Goal: Task Accomplishment & Management: Manage account settings

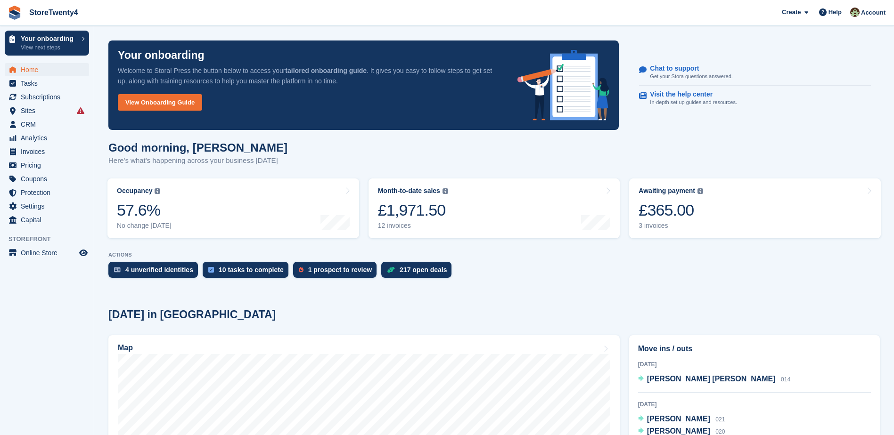
scroll to position [236, 0]
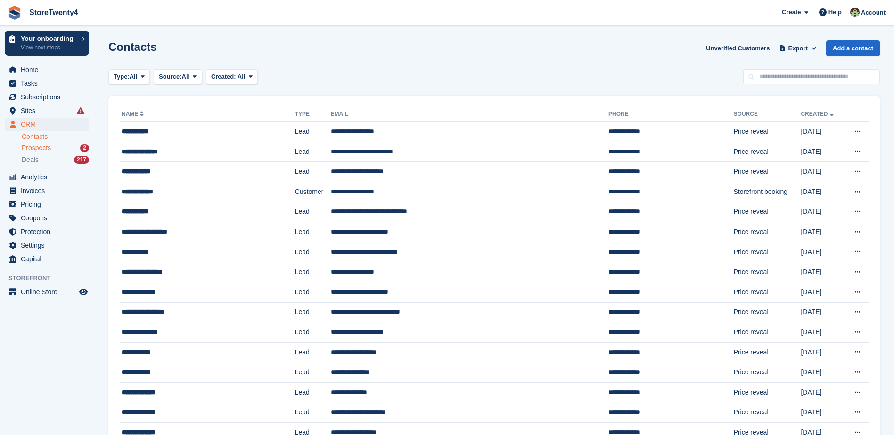
click at [45, 151] on span "Prospects" at bounding box center [36, 148] width 29 height 9
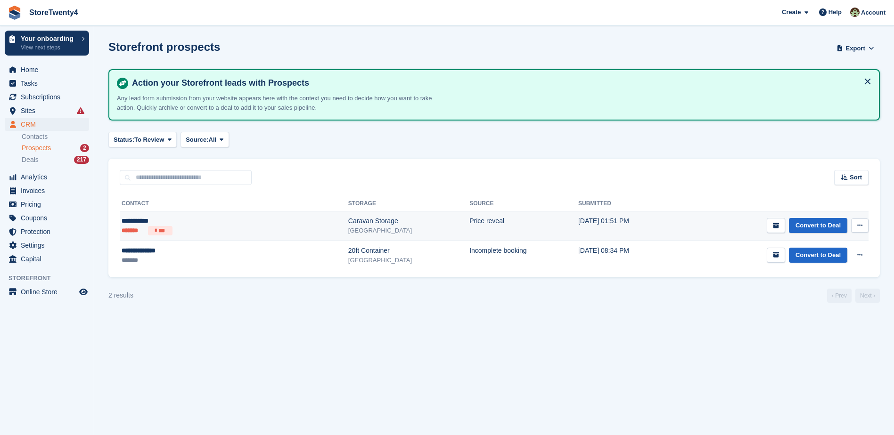
click at [348, 223] on div "Caravan Storage" at bounding box center [408, 221] width 121 height 10
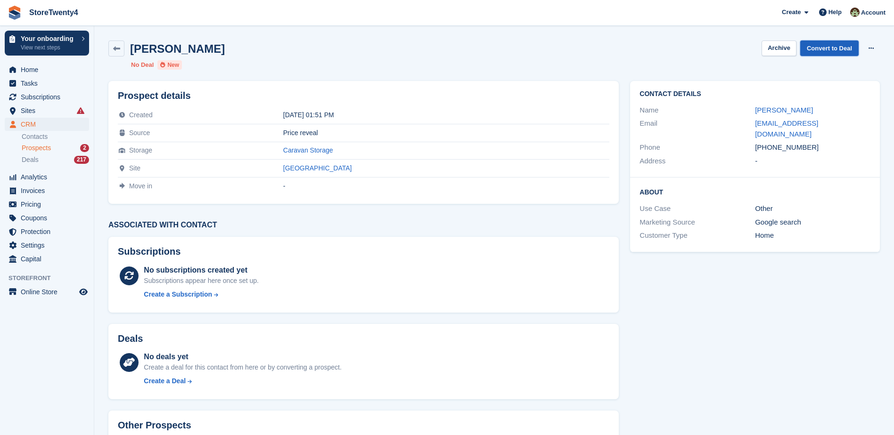
click at [834, 50] on link "Convert to Deal" at bounding box center [829, 49] width 58 height 16
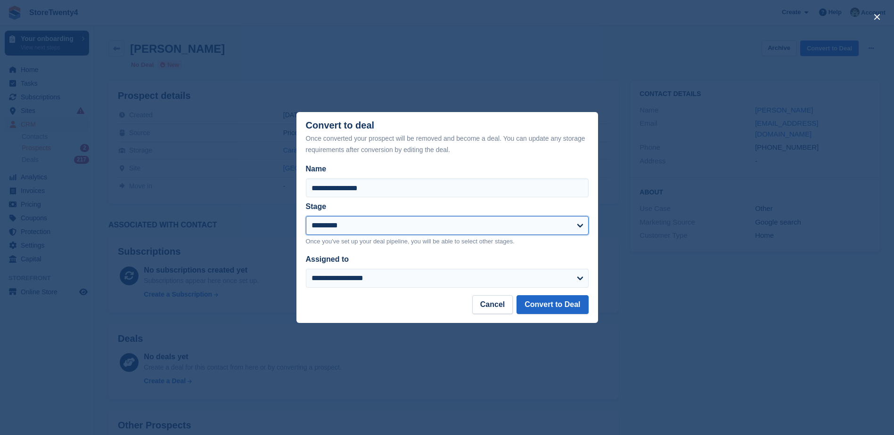
click at [359, 230] on select "**********" at bounding box center [447, 225] width 283 height 19
select select "****"
click at [306, 217] on select "**********" at bounding box center [447, 225] width 283 height 19
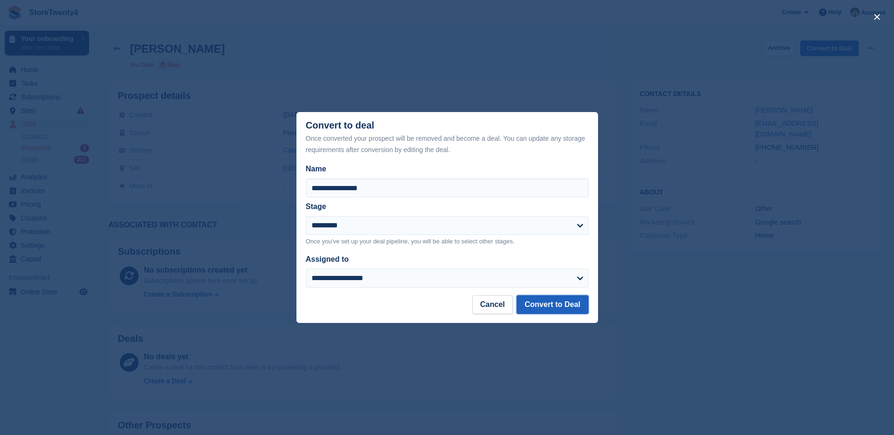
click at [569, 305] on button "Convert to Deal" at bounding box center [552, 304] width 72 height 19
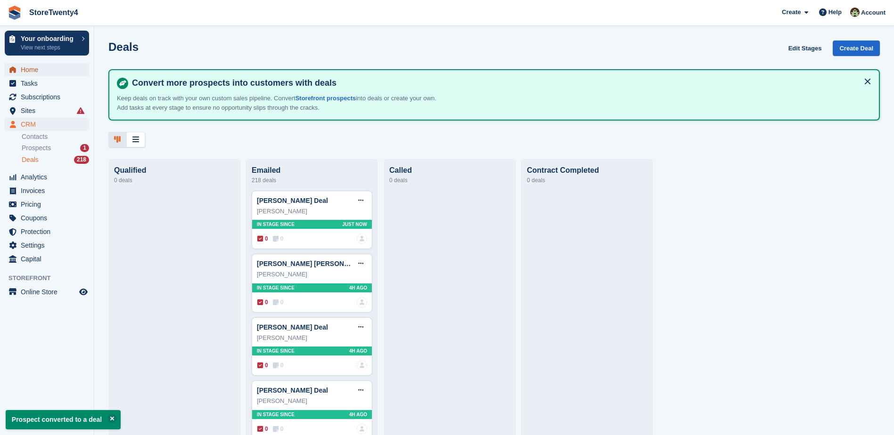
click at [33, 69] on span "Home" at bounding box center [49, 69] width 57 height 13
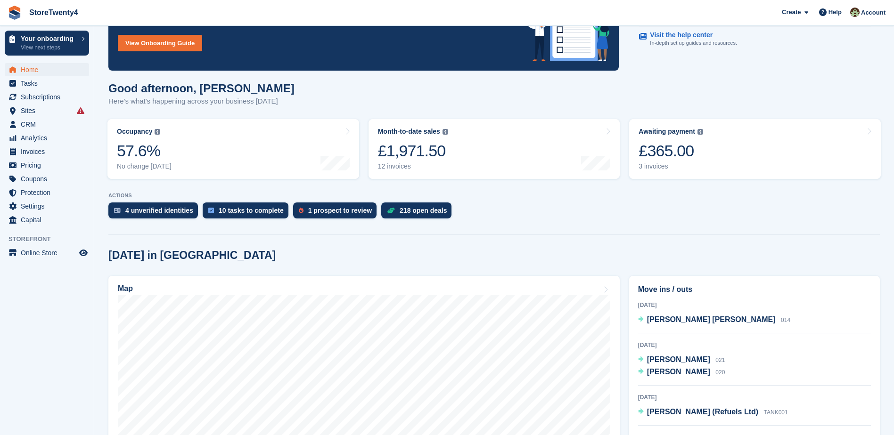
scroll to position [141, 0]
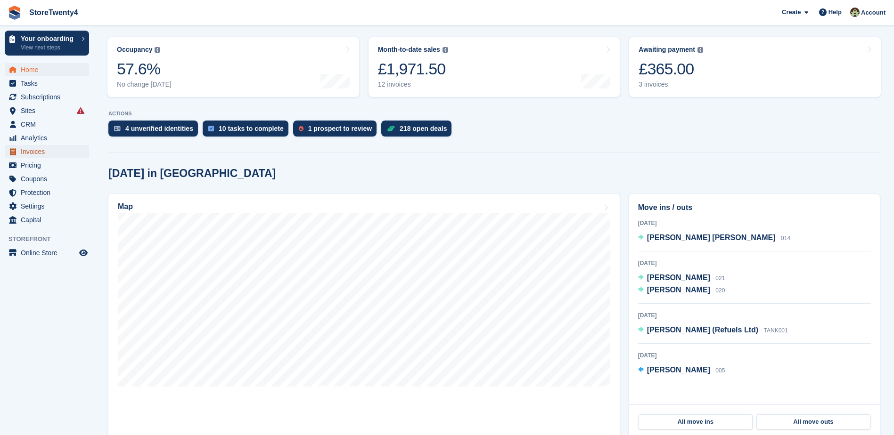
click at [33, 153] on span "Invoices" at bounding box center [49, 151] width 57 height 13
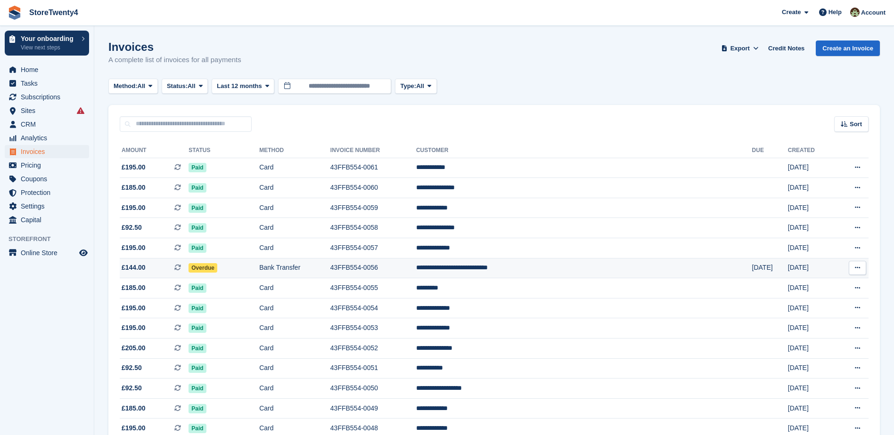
click at [409, 268] on td "43FFB554-0056" at bounding box center [373, 268] width 86 height 20
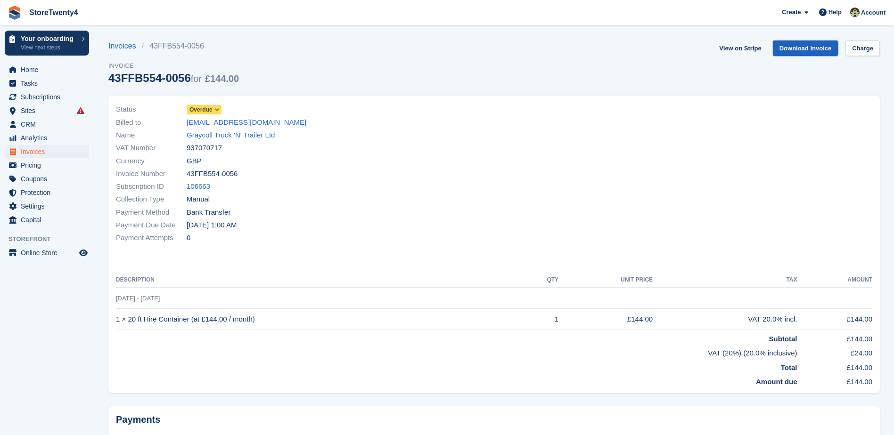
click at [796, 49] on link "Download Invoice" at bounding box center [805, 49] width 65 height 16
click at [41, 98] on span "Subscriptions" at bounding box center [49, 96] width 57 height 13
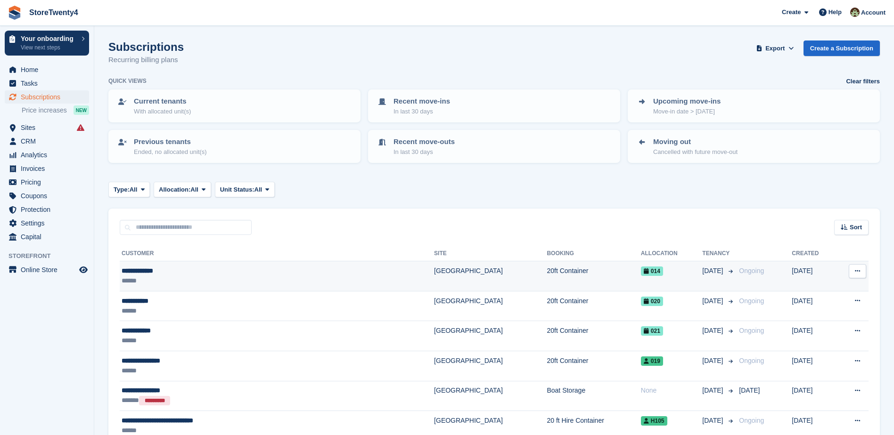
click at [434, 279] on td "[GEOGRAPHIC_DATA]" at bounding box center [490, 276] width 113 height 30
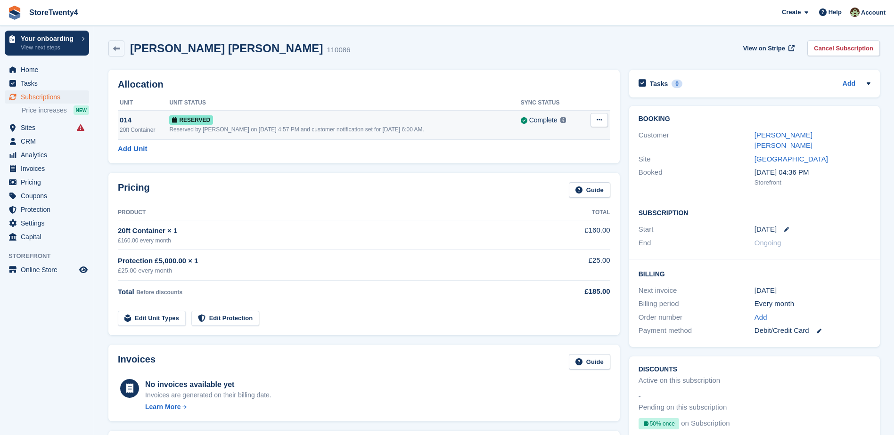
click at [373, 125] on div "Reserved by Lee Hanlon on 24th Sep, 4:57 PM and customer notification set for 3…" at bounding box center [344, 129] width 351 height 8
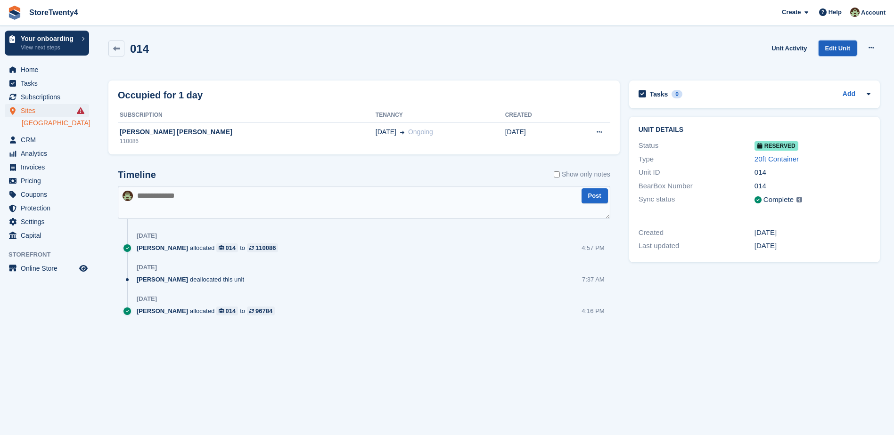
click at [840, 49] on link "Edit Unit" at bounding box center [837, 49] width 38 height 16
click at [873, 50] on icon at bounding box center [870, 48] width 5 height 6
click at [818, 86] on p "Deallocate" at bounding box center [834, 87] width 82 height 12
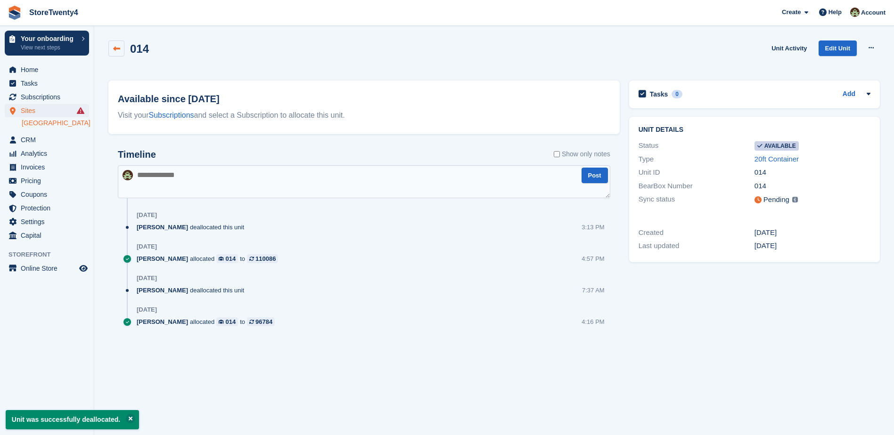
click at [111, 46] on link at bounding box center [116, 49] width 16 height 16
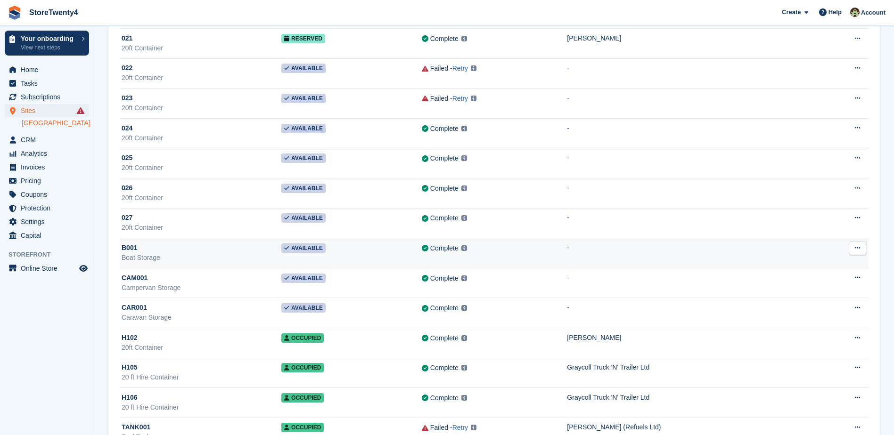
scroll to position [693, 0]
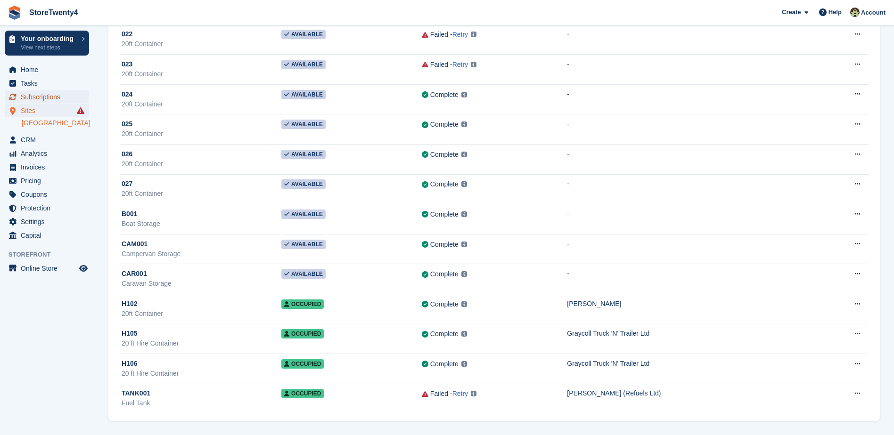
click at [46, 96] on span "Subscriptions" at bounding box center [49, 96] width 57 height 13
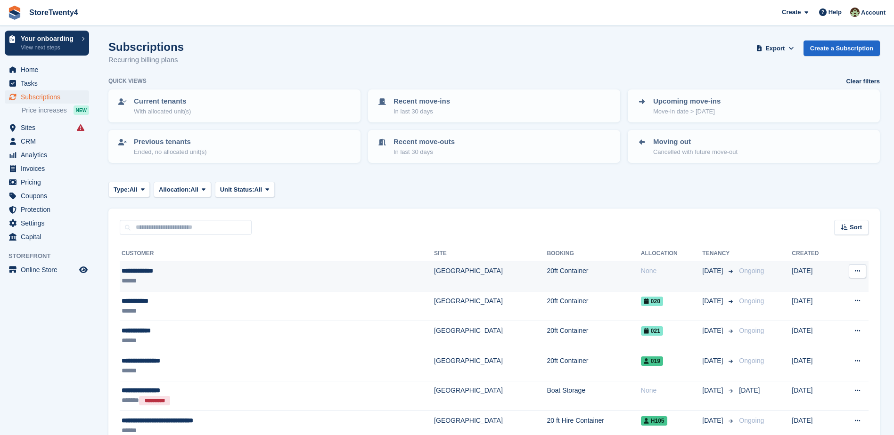
click at [443, 279] on td "[GEOGRAPHIC_DATA]" at bounding box center [490, 276] width 113 height 30
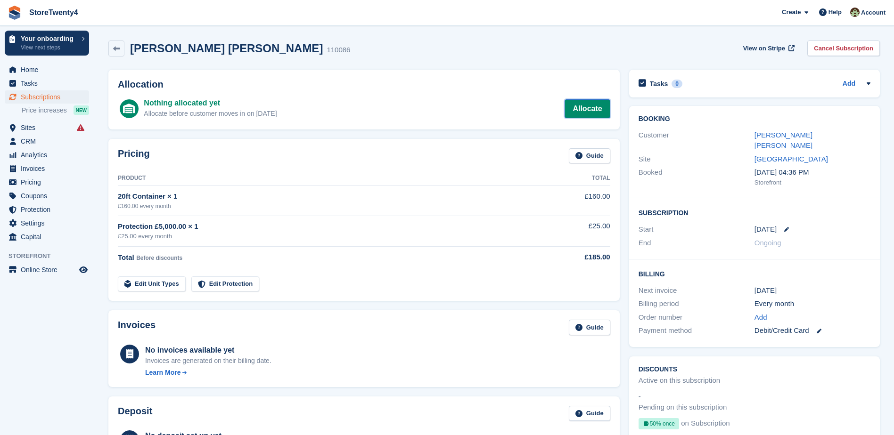
click at [576, 106] on link "Allocate" at bounding box center [586, 108] width 45 height 19
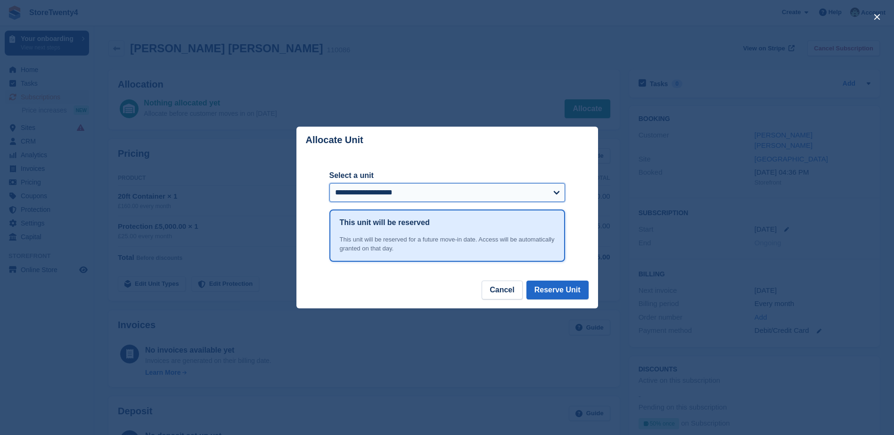
click at [467, 191] on select "**********" at bounding box center [447, 192] width 236 height 19
click at [502, 290] on button "Cancel" at bounding box center [501, 290] width 41 height 19
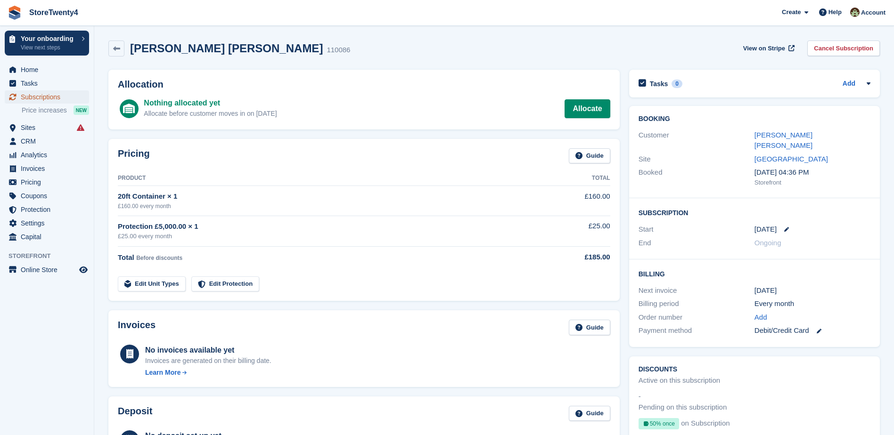
click at [37, 97] on span "Subscriptions" at bounding box center [49, 96] width 57 height 13
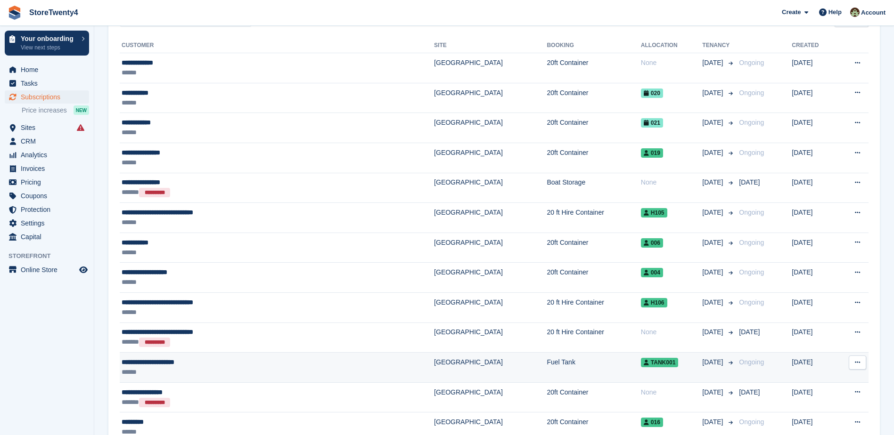
scroll to position [172, 0]
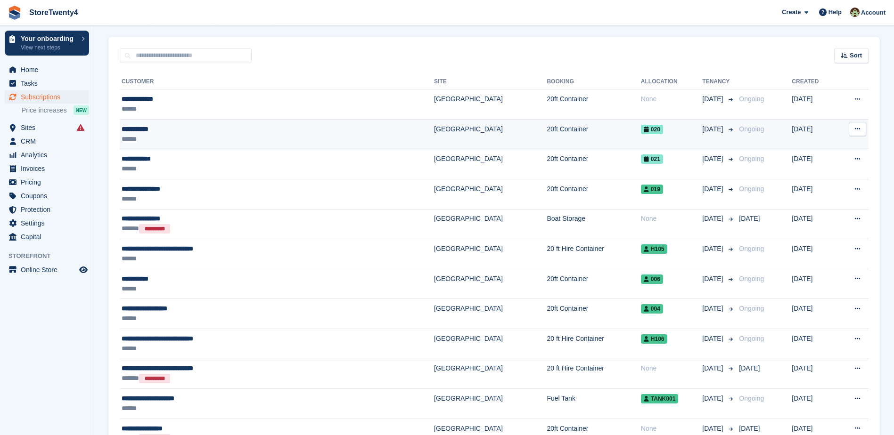
click at [562, 133] on td "20ft Container" at bounding box center [593, 134] width 94 height 30
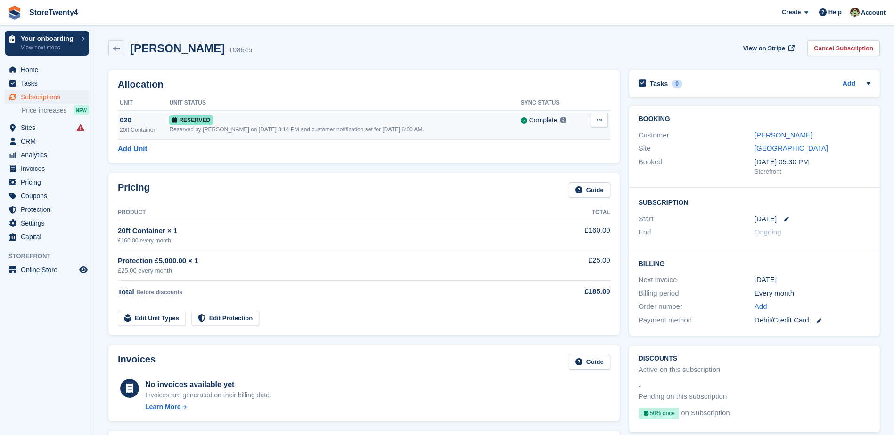
click at [259, 118] on div "Reserved" at bounding box center [344, 120] width 351 height 10
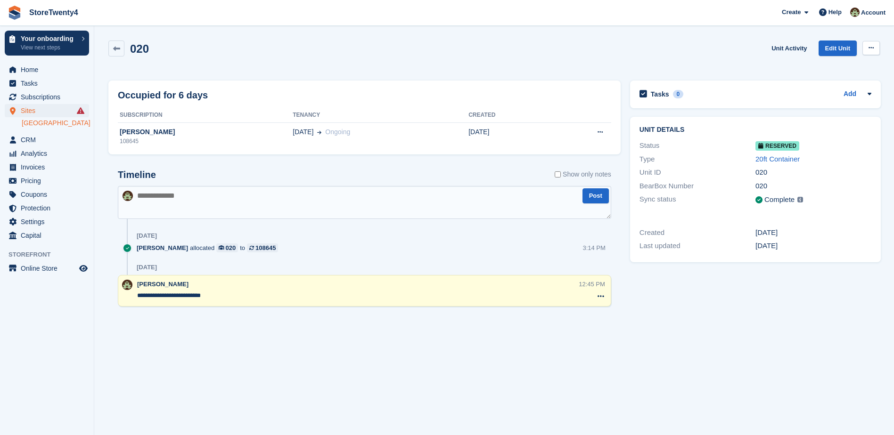
click at [876, 47] on button at bounding box center [870, 48] width 17 height 14
click at [817, 86] on p "Deallocate" at bounding box center [834, 87] width 82 height 12
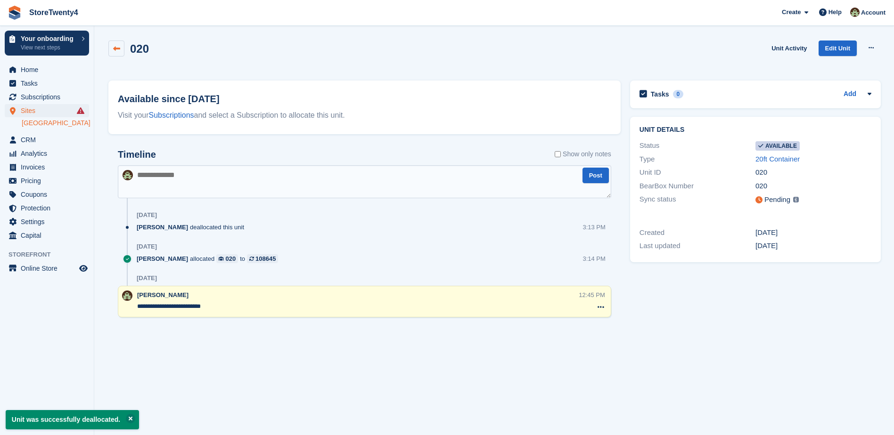
click at [117, 47] on icon at bounding box center [116, 48] width 7 height 7
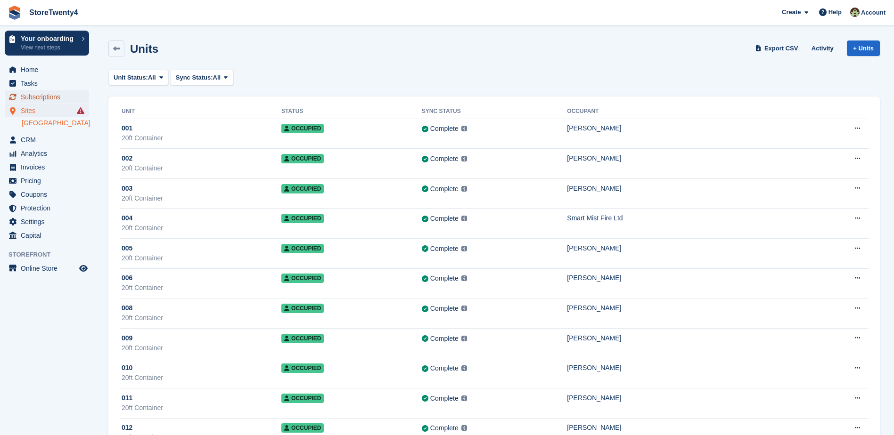
click at [42, 97] on span "Subscriptions" at bounding box center [49, 96] width 57 height 13
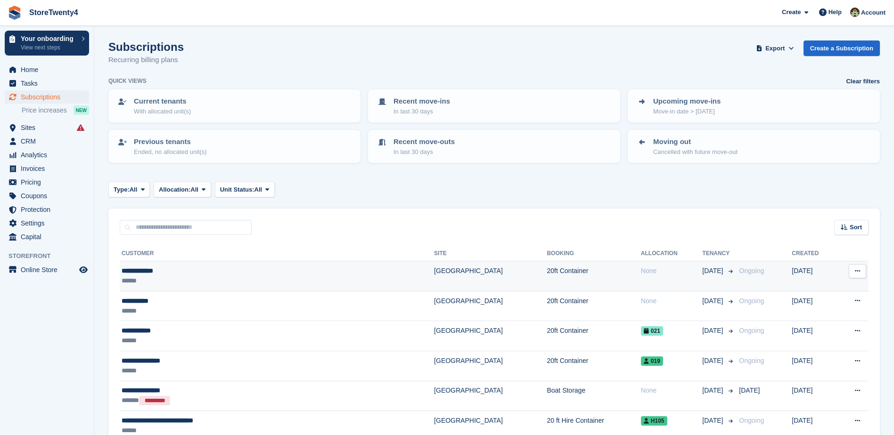
click at [434, 271] on td "[GEOGRAPHIC_DATA]" at bounding box center [490, 276] width 113 height 30
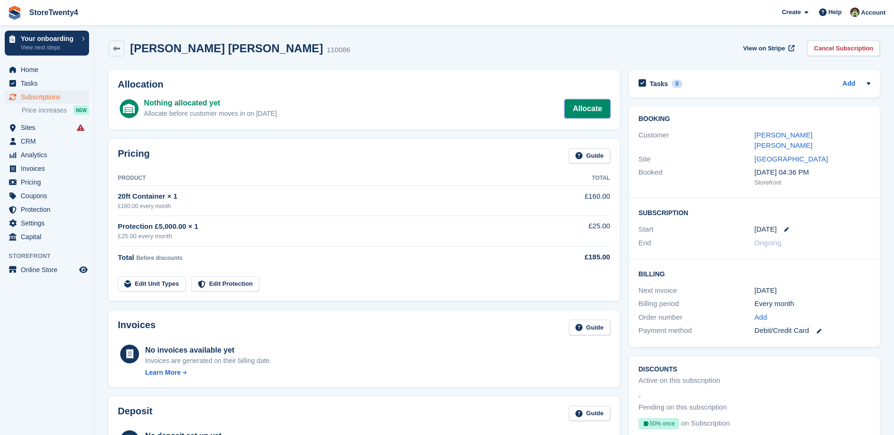
click at [579, 108] on link "Allocate" at bounding box center [586, 108] width 45 height 19
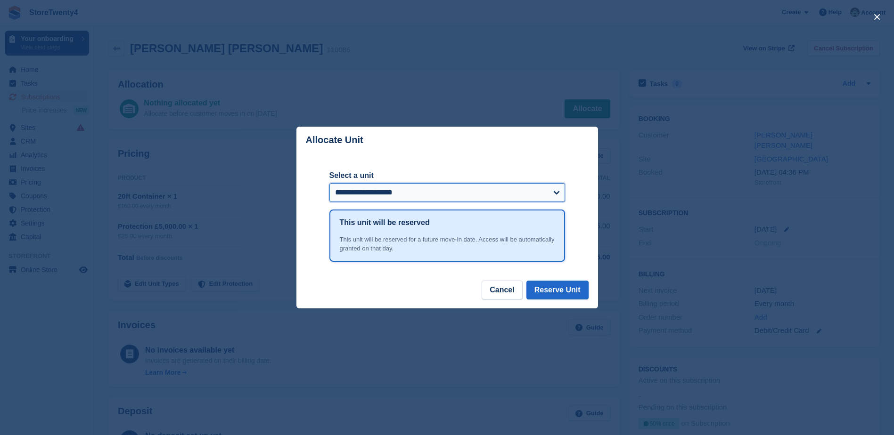
click at [421, 197] on select "**********" at bounding box center [447, 192] width 236 height 19
select select "******"
click at [329, 184] on select "**********" at bounding box center [447, 192] width 236 height 19
click at [547, 288] on button "Reserve Unit" at bounding box center [557, 290] width 62 height 19
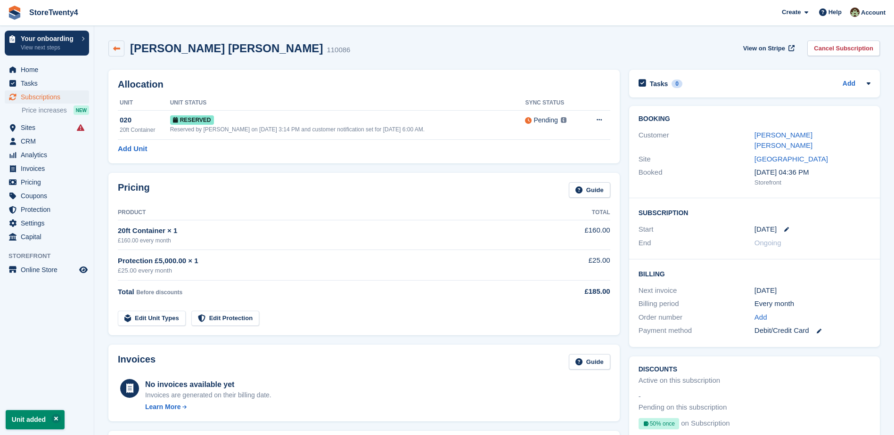
click at [121, 50] on link at bounding box center [116, 49] width 16 height 16
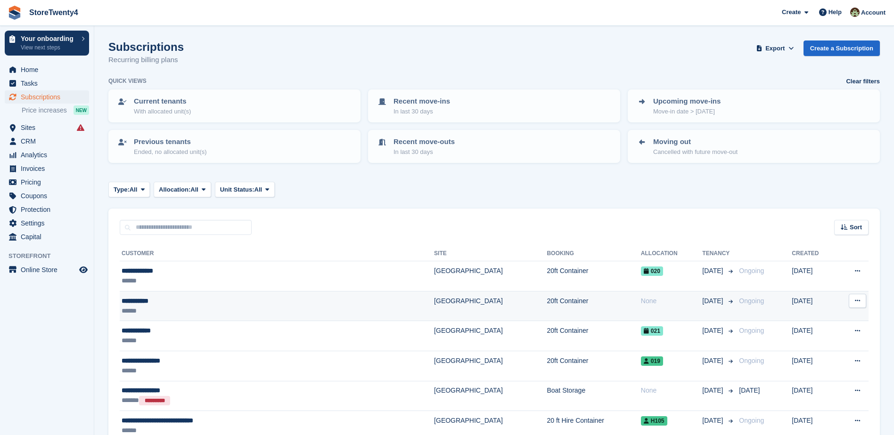
click at [434, 301] on td "[GEOGRAPHIC_DATA]" at bounding box center [490, 306] width 113 height 30
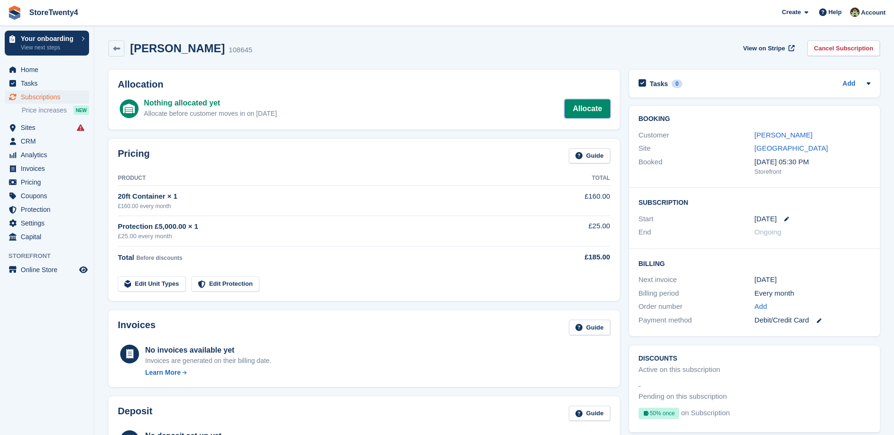
click at [578, 105] on link "Allocate" at bounding box center [586, 108] width 45 height 19
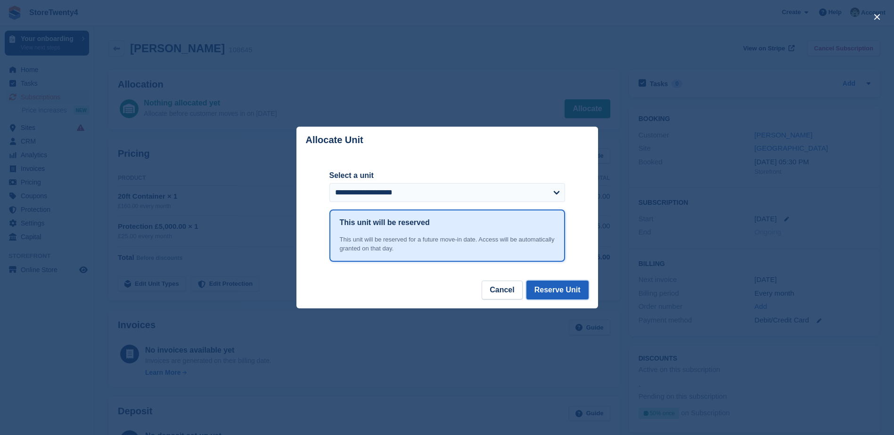
click at [554, 291] on button "Reserve Unit" at bounding box center [557, 290] width 62 height 19
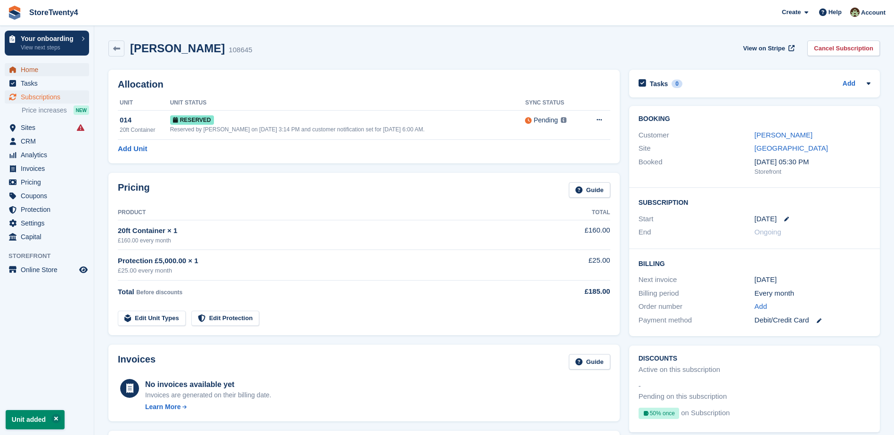
click at [29, 70] on span "Home" at bounding box center [49, 69] width 57 height 13
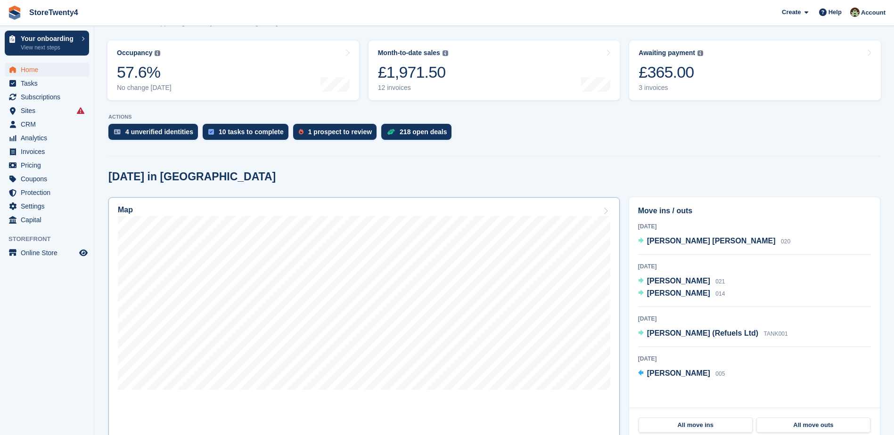
scroll to position [141, 0]
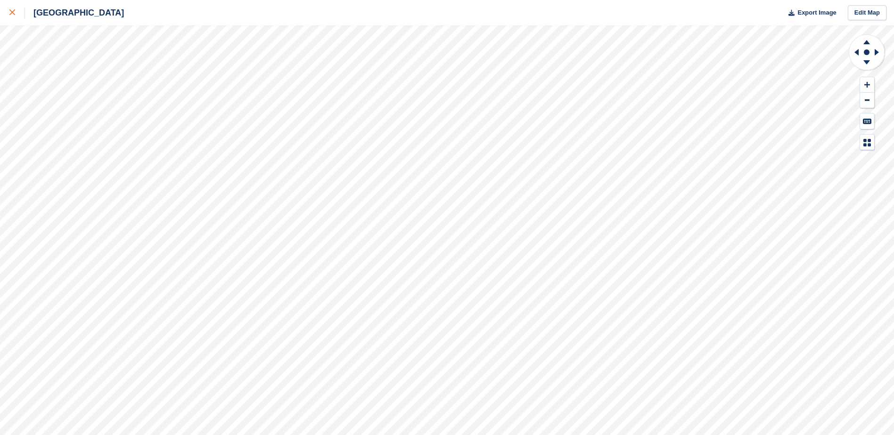
click at [13, 13] on icon at bounding box center [12, 12] width 6 height 6
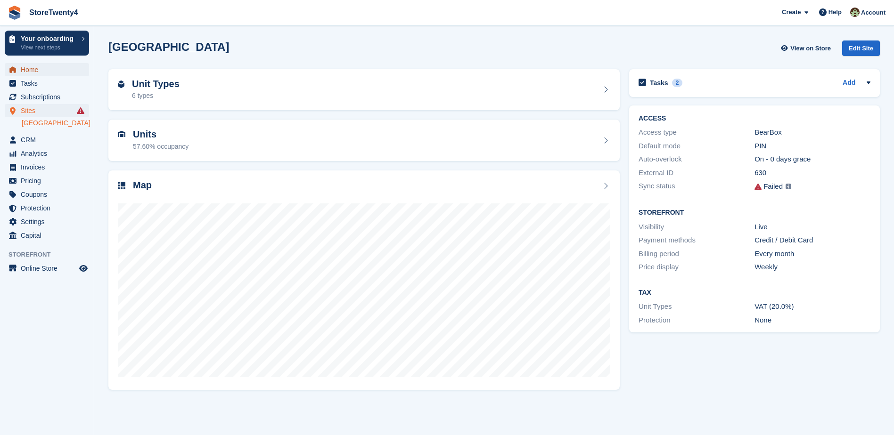
click at [48, 71] on span "Home" at bounding box center [49, 69] width 57 height 13
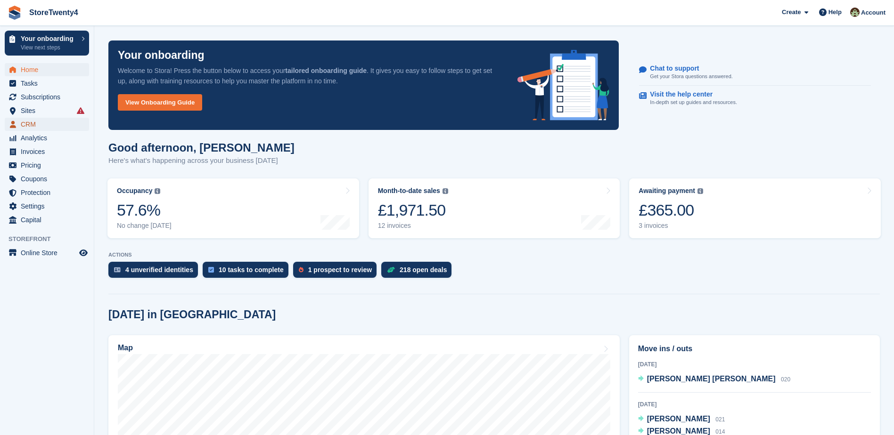
click at [33, 125] on span "CRM" at bounding box center [49, 124] width 57 height 13
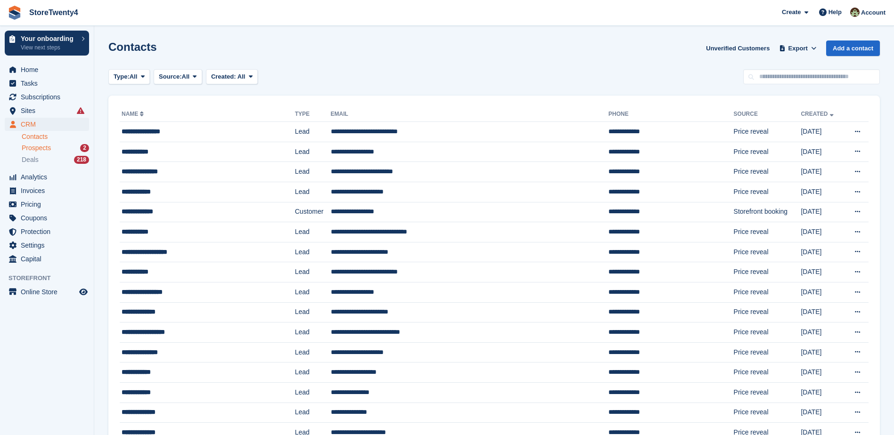
click at [39, 149] on span "Prospects" at bounding box center [36, 148] width 29 height 9
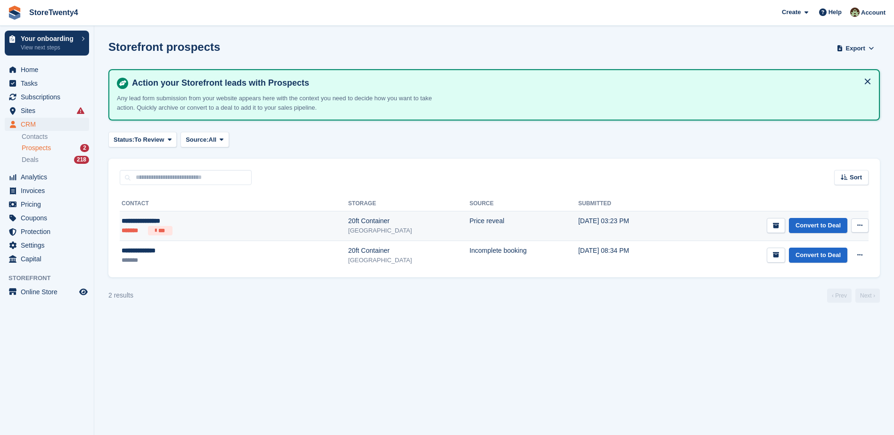
click at [348, 225] on div "20ft Container" at bounding box center [408, 221] width 121 height 10
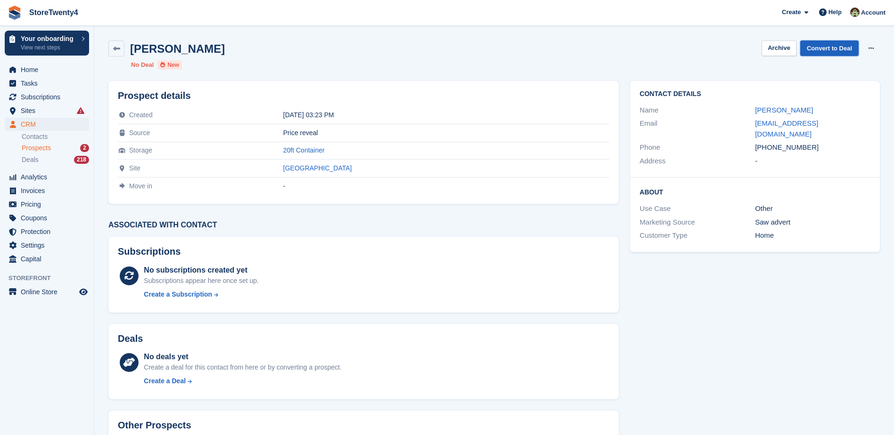
click at [827, 52] on link "Convert to Deal" at bounding box center [829, 49] width 58 height 16
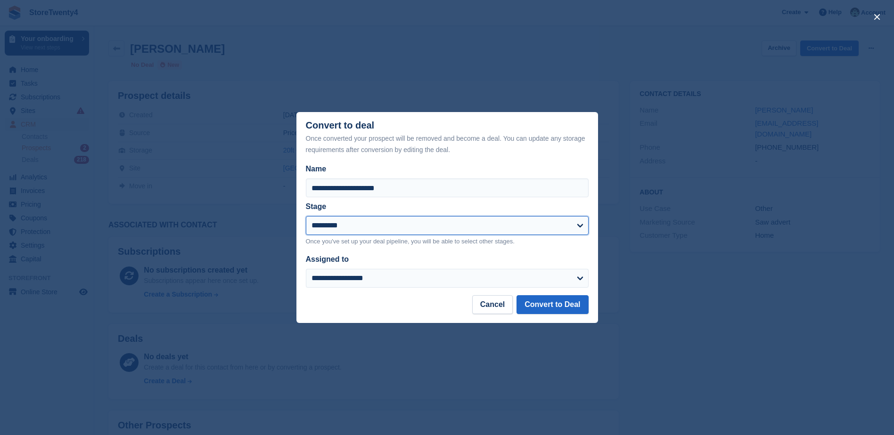
click at [403, 228] on select "**********" at bounding box center [447, 225] width 283 height 19
select select "****"
click at [306, 217] on select "**********" at bounding box center [447, 225] width 283 height 19
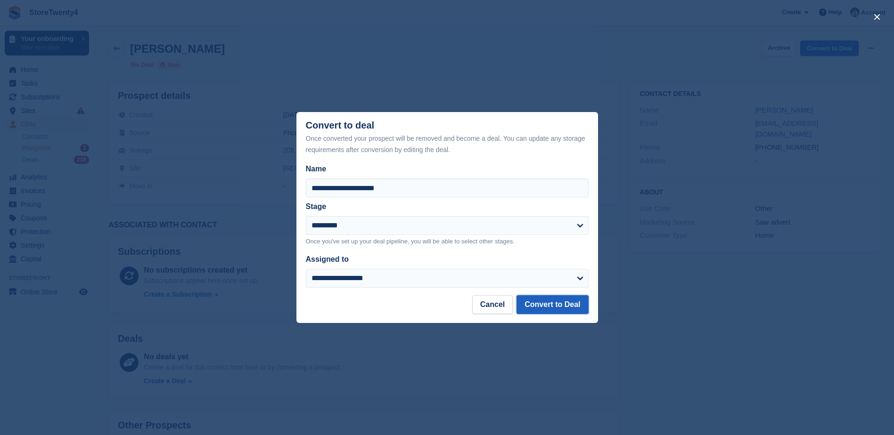
click at [571, 308] on button "Convert to Deal" at bounding box center [552, 304] width 72 height 19
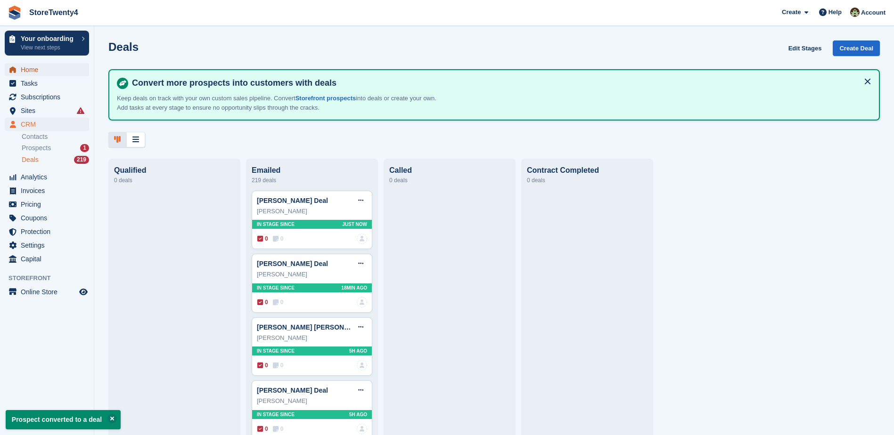
click at [34, 69] on span "Home" at bounding box center [49, 69] width 57 height 13
